Goal: Task Accomplishment & Management: Use online tool/utility

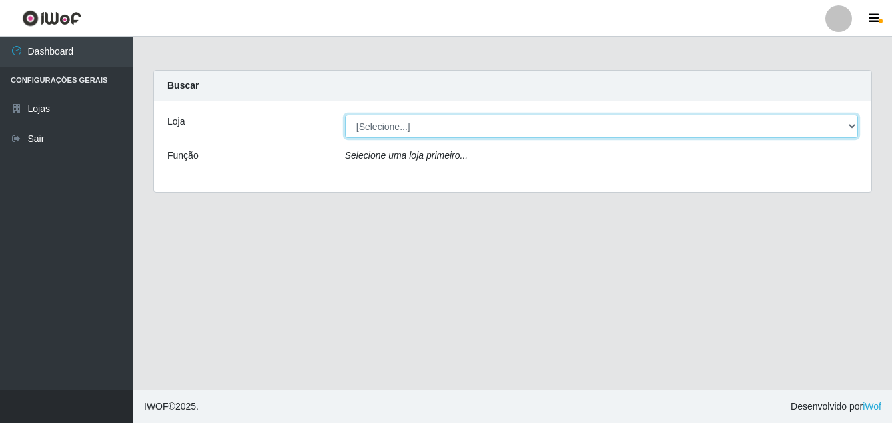
click at [850, 127] on select "[Selecione...] Ajubá Mercado" at bounding box center [601, 126] width 513 height 23
select select "402"
click at [345, 115] on select "[Selecione...] Ajubá Mercado" at bounding box center [601, 126] width 513 height 23
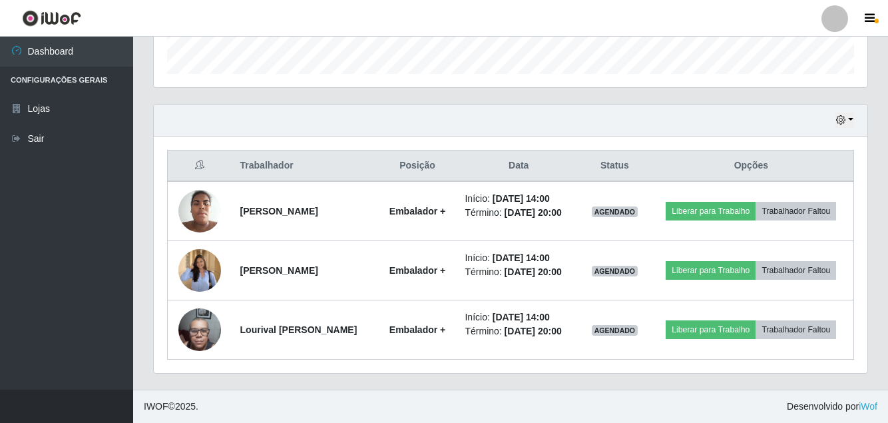
scroll to position [432, 0]
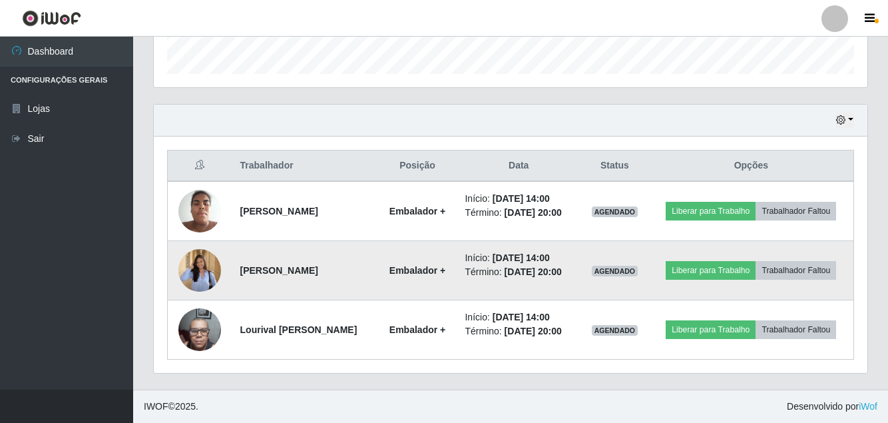
click at [204, 257] on img at bounding box center [199, 269] width 43 height 55
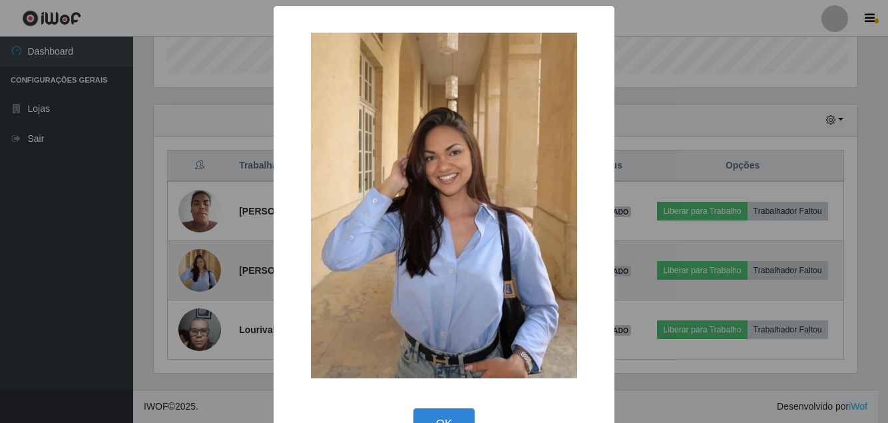
scroll to position [276, 707]
click at [204, 257] on div "× OK Cancel" at bounding box center [446, 211] width 892 height 423
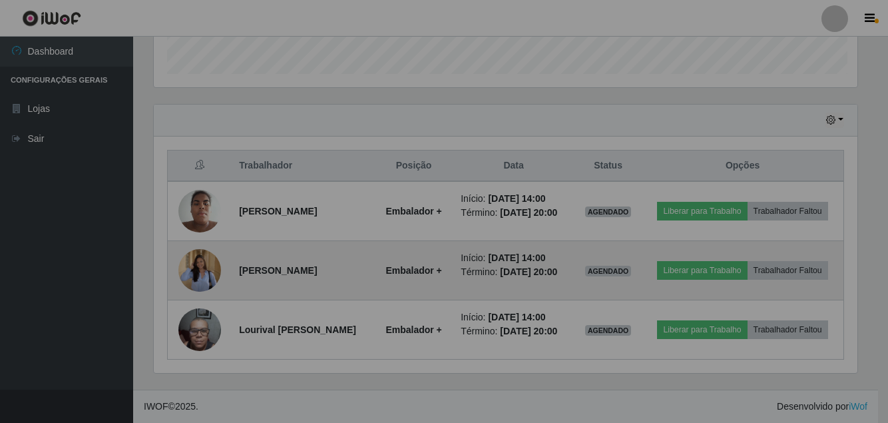
scroll to position [276, 714]
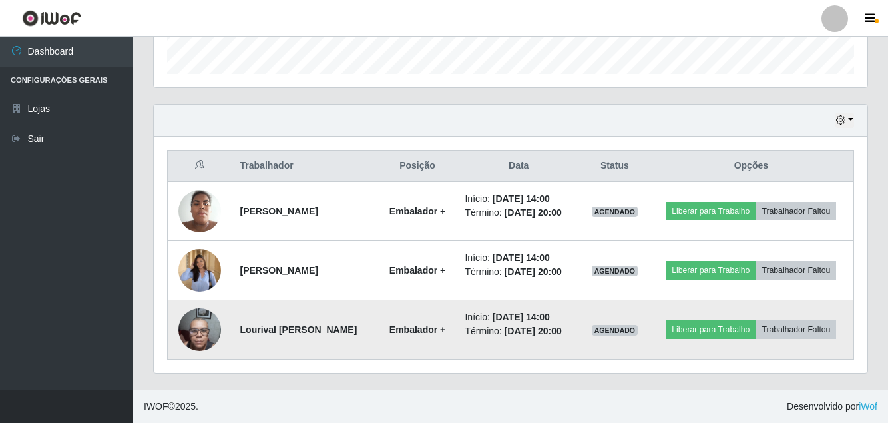
click at [194, 325] on img at bounding box center [199, 329] width 43 height 57
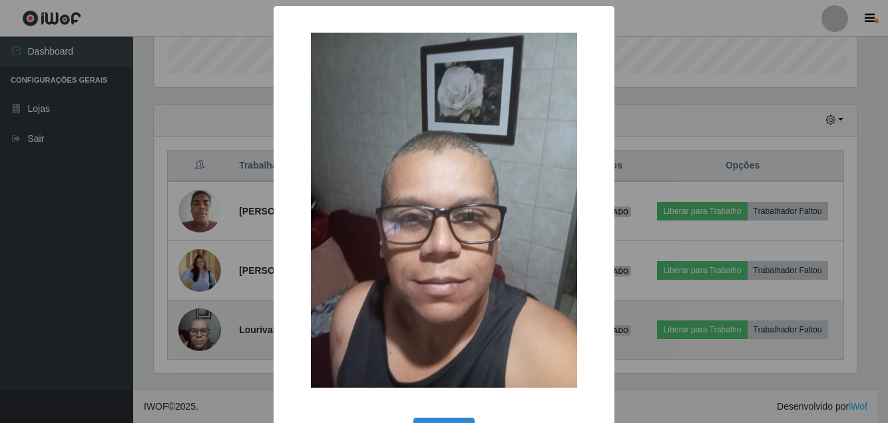
scroll to position [276, 707]
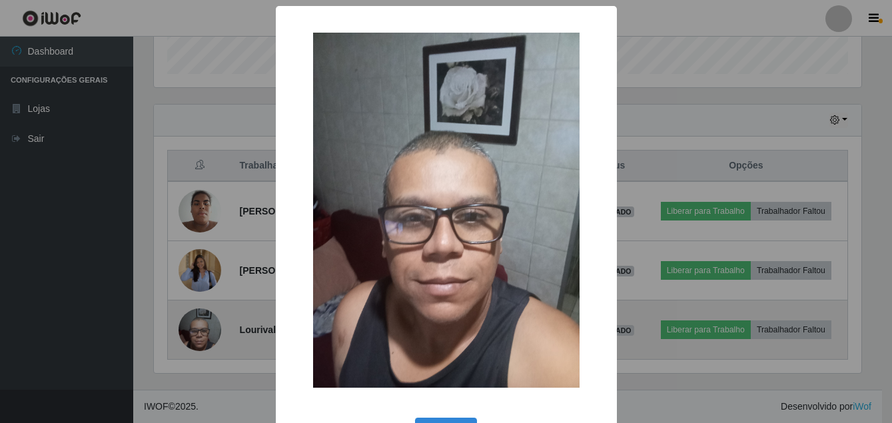
click at [194, 325] on div "× OK Cancel" at bounding box center [446, 211] width 892 height 423
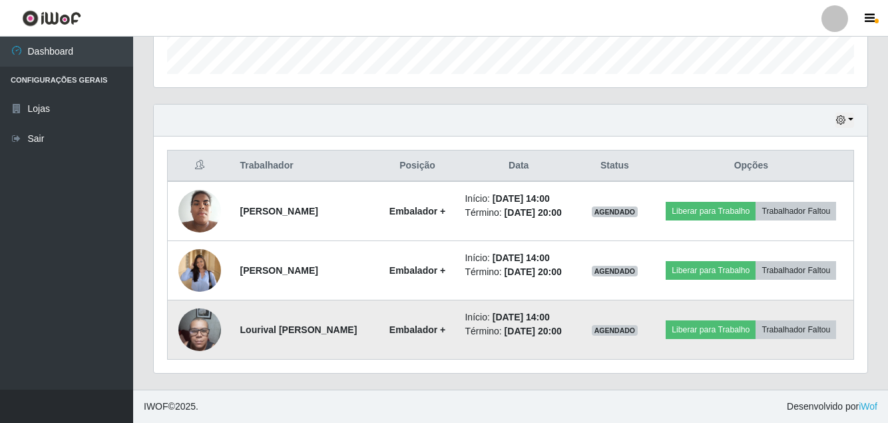
scroll to position [276, 714]
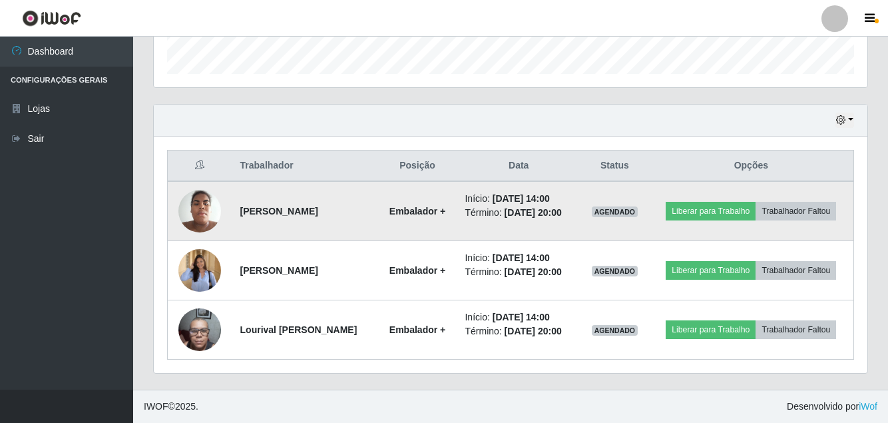
click at [203, 188] on img at bounding box center [199, 210] width 43 height 57
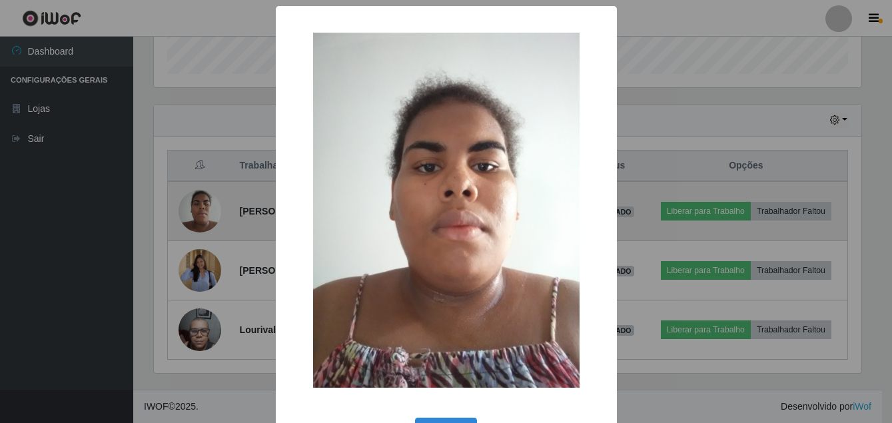
click at [203, 188] on div "× OK Cancel" at bounding box center [446, 211] width 892 height 423
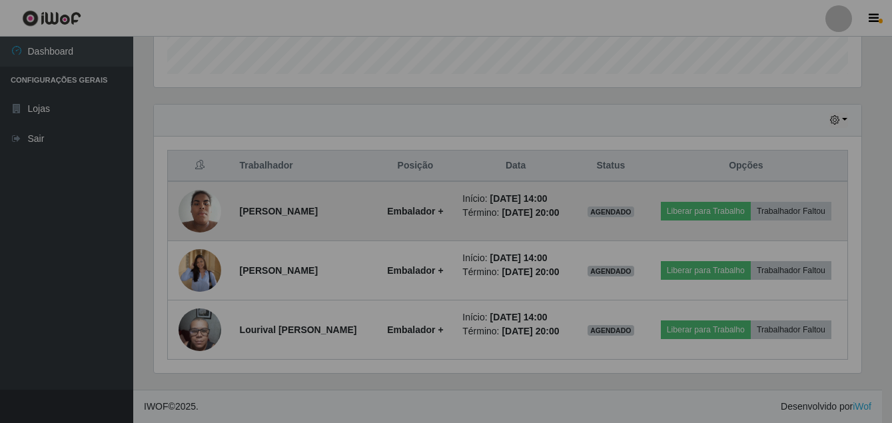
scroll to position [276, 714]
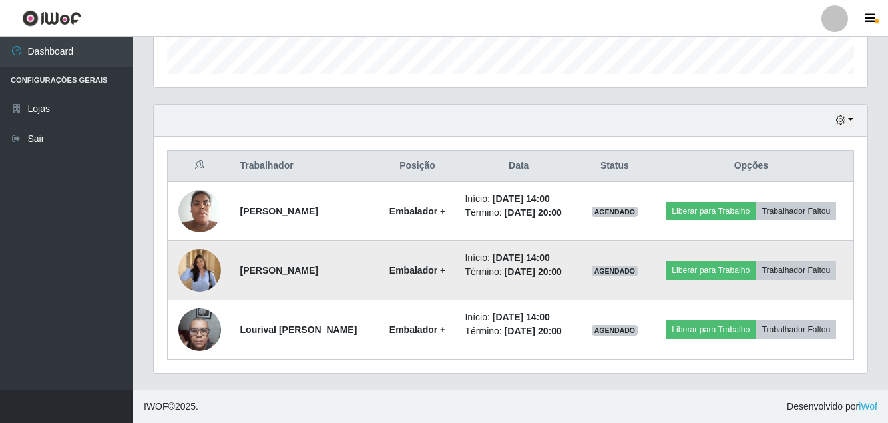
click at [202, 263] on img at bounding box center [199, 269] width 43 height 55
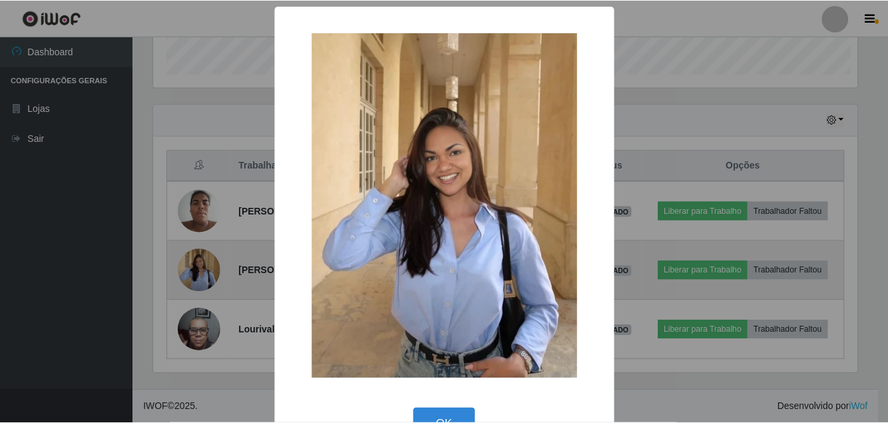
scroll to position [276, 707]
click at [202, 263] on div "× OK Cancel" at bounding box center [446, 211] width 892 height 423
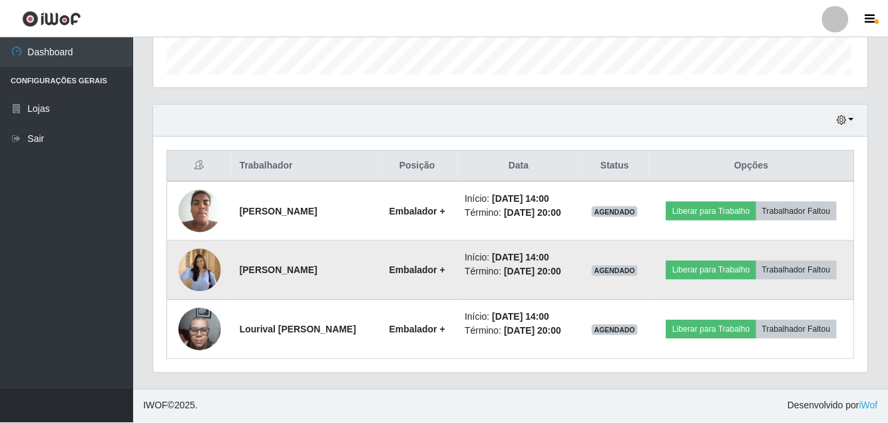
scroll to position [276, 714]
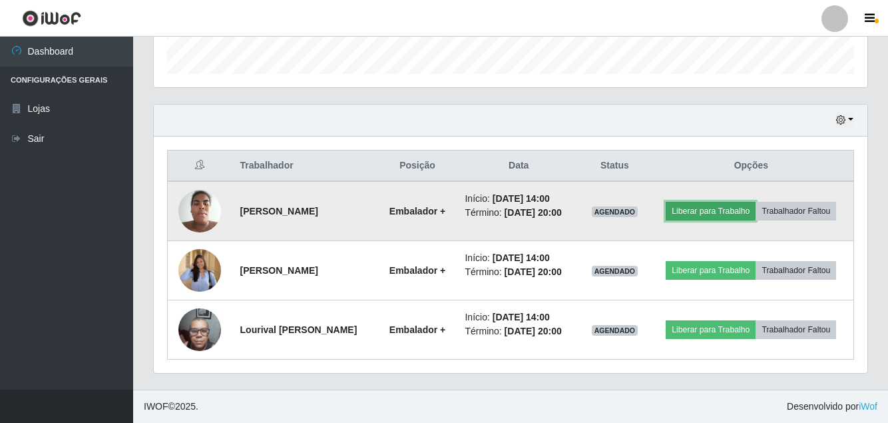
click at [756, 202] on button "Liberar para Trabalho" at bounding box center [711, 211] width 90 height 19
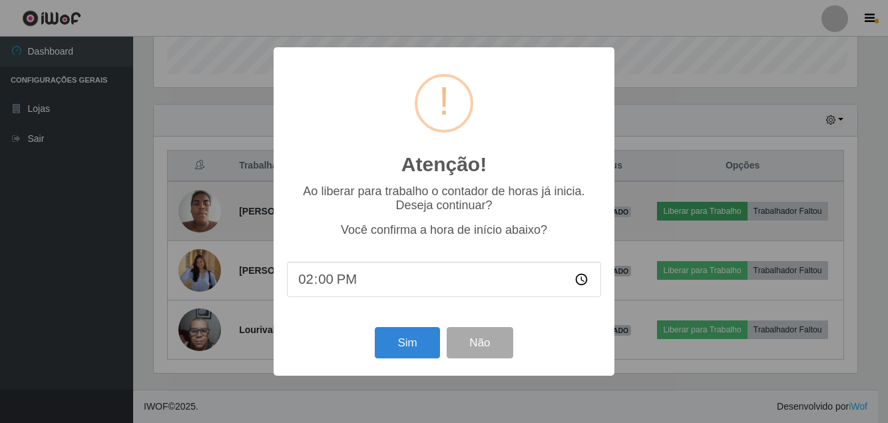
scroll to position [276, 707]
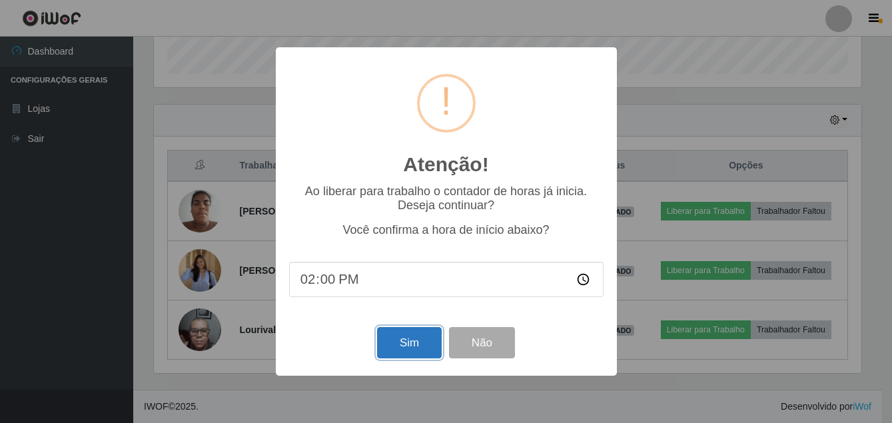
click at [400, 334] on button "Sim" at bounding box center [409, 342] width 65 height 31
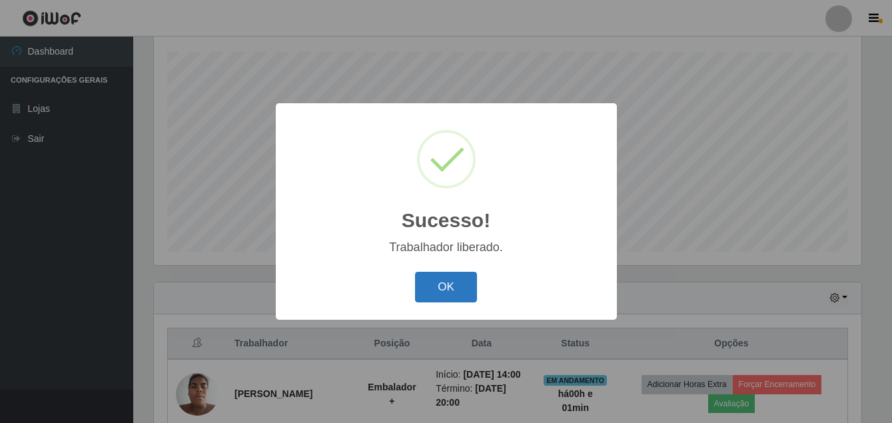
click at [434, 286] on button "OK" at bounding box center [446, 287] width 62 height 31
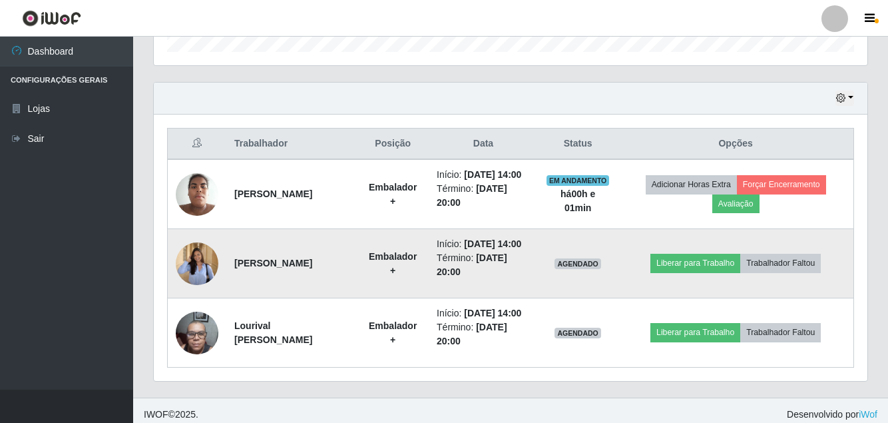
scroll to position [474, 0]
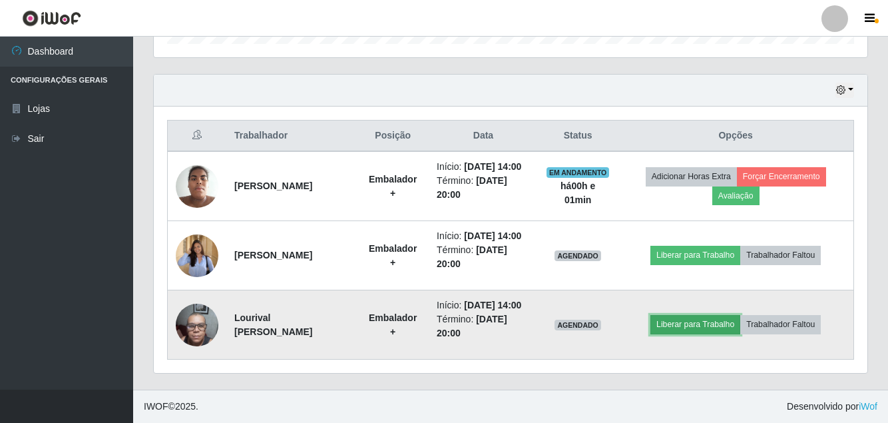
click at [709, 316] on button "Liberar para Trabalho" at bounding box center [696, 324] width 90 height 19
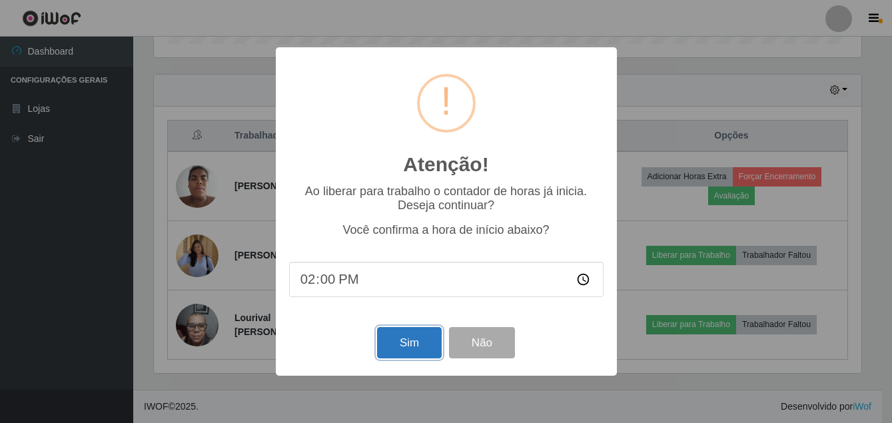
click at [416, 350] on button "Sim" at bounding box center [409, 342] width 65 height 31
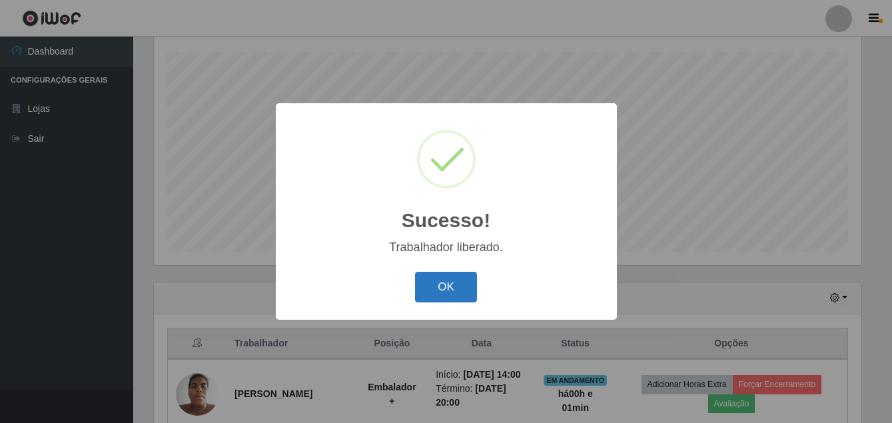
click at [438, 288] on button "OK" at bounding box center [446, 287] width 62 height 31
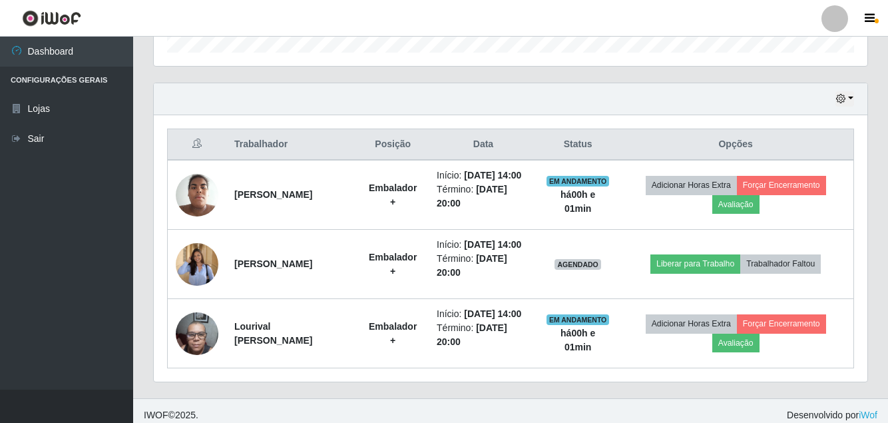
scroll to position [424, 0]
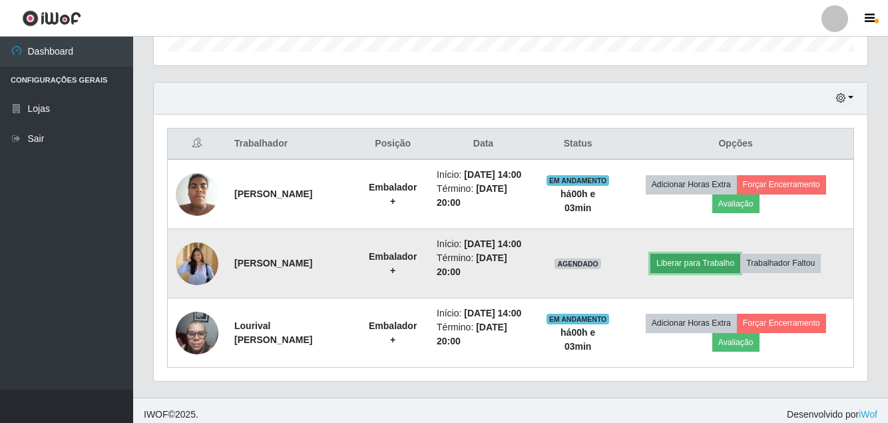
click at [698, 272] on button "Liberar para Trabalho" at bounding box center [696, 263] width 90 height 19
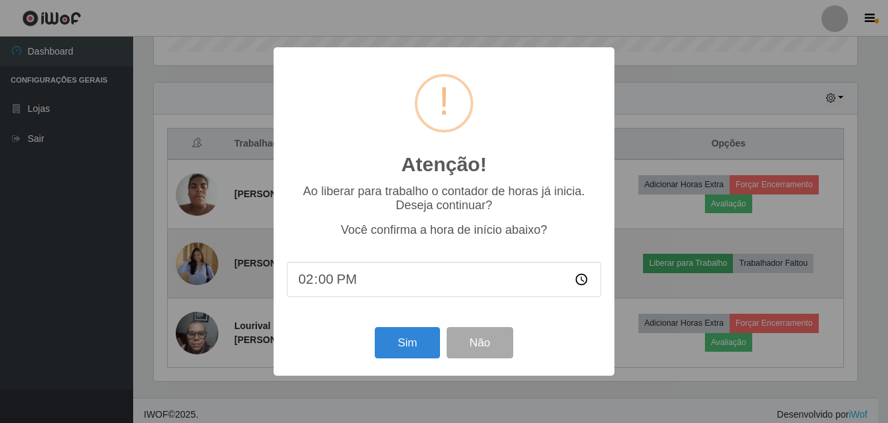
scroll to position [276, 707]
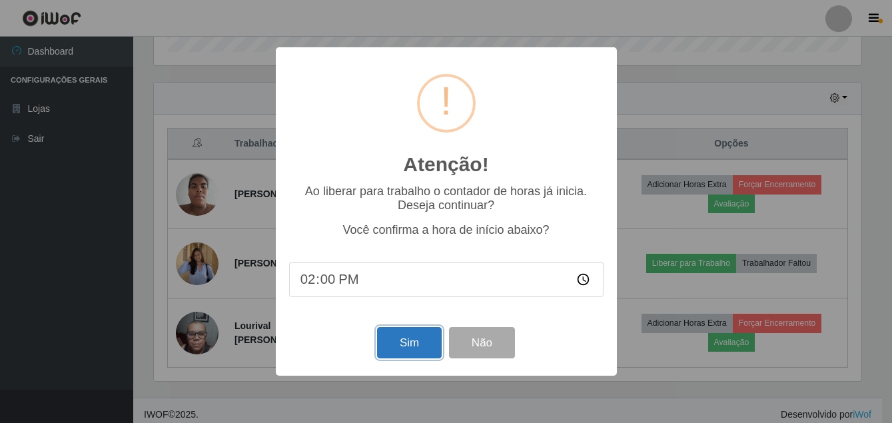
click at [406, 333] on button "Sim" at bounding box center [409, 342] width 65 height 31
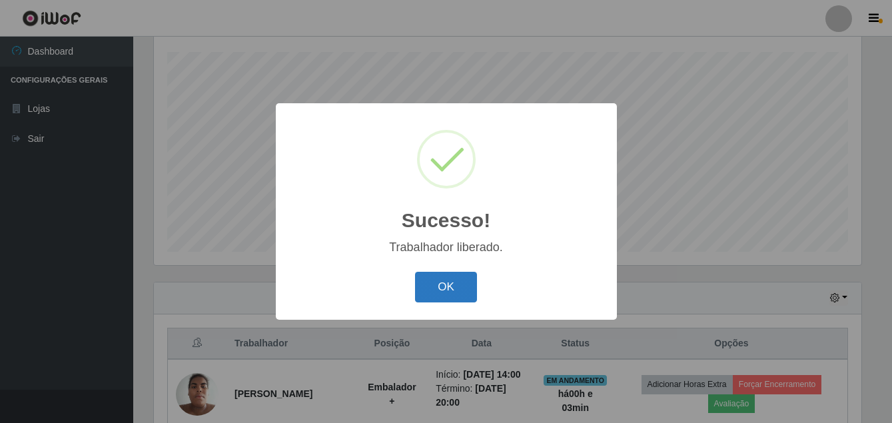
click at [437, 285] on button "OK" at bounding box center [446, 287] width 62 height 31
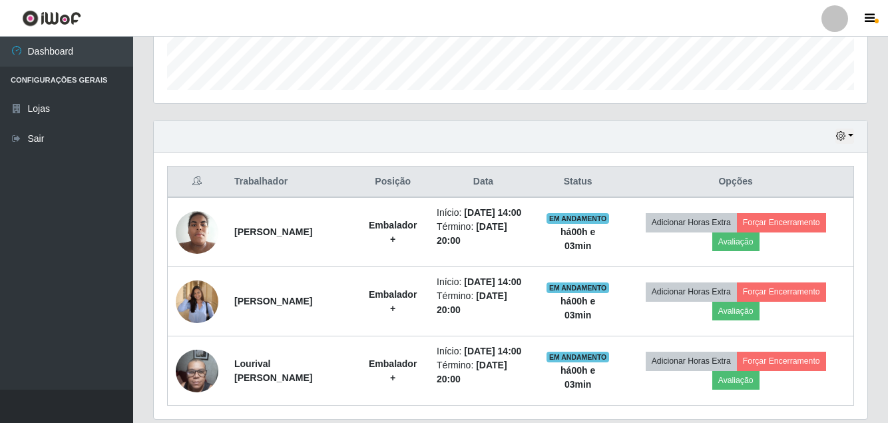
scroll to position [424, 0]
